Goal: Navigation & Orientation: Locate item on page

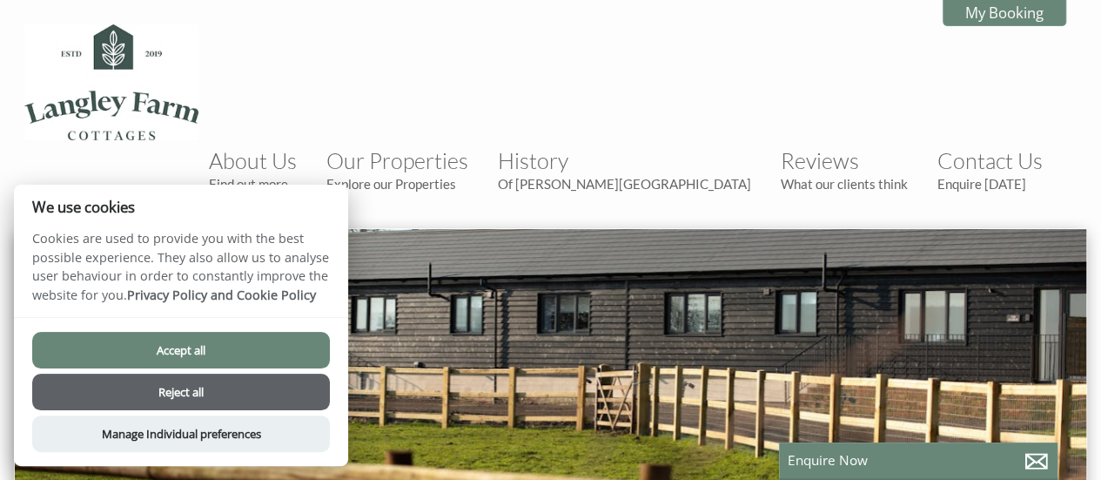
scroll to position [0, 16]
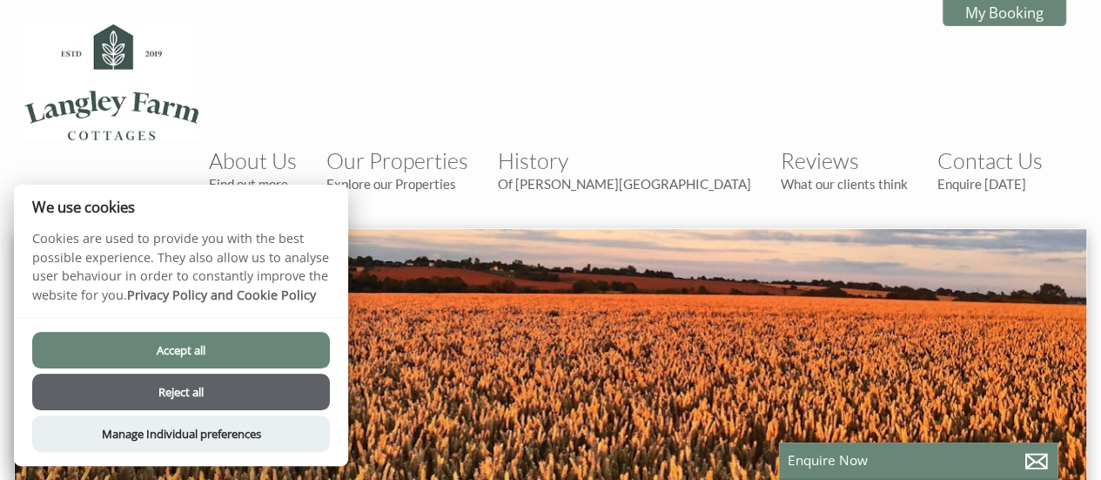
click at [189, 389] on button "Reject all" at bounding box center [181, 391] width 298 height 37
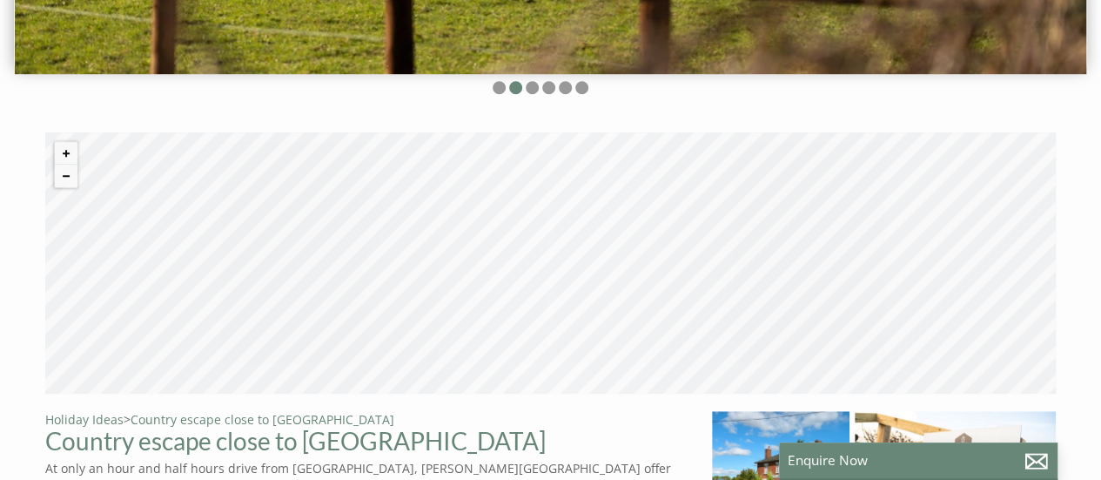
scroll to position [522, 0]
click at [70, 164] on button "Zoom out" at bounding box center [66, 175] width 23 height 23
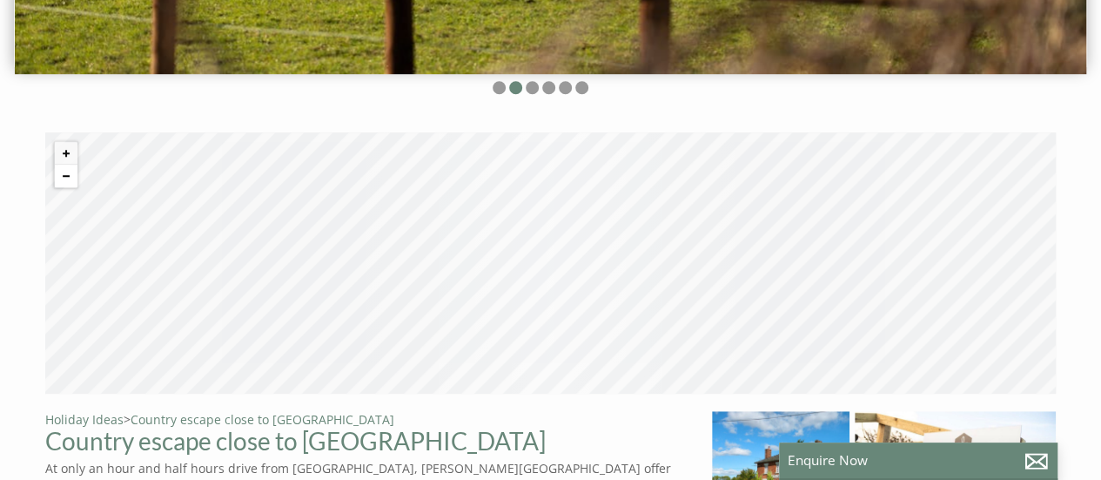
click at [70, 164] on button "Zoom out" at bounding box center [66, 175] width 23 height 23
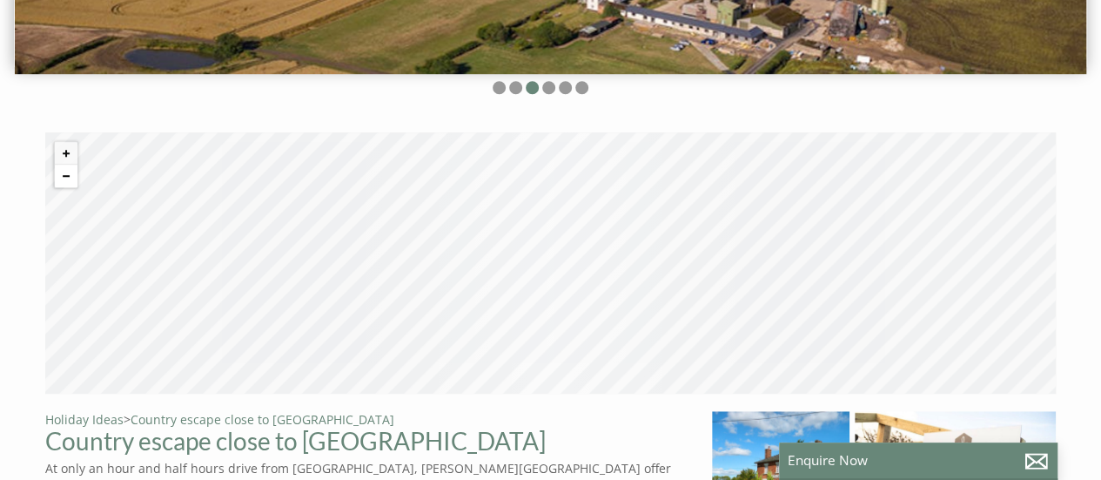
click at [70, 164] on button "Zoom out" at bounding box center [66, 175] width 23 height 23
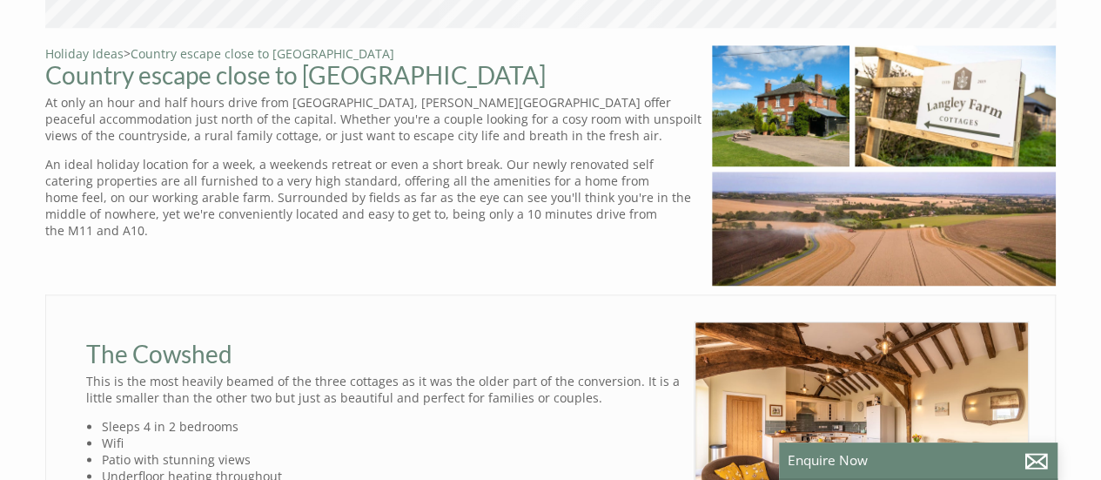
scroll to position [923, 0]
